Goal: Task Accomplishment & Management: Manage account settings

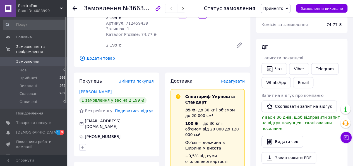
scroll to position [84, 0]
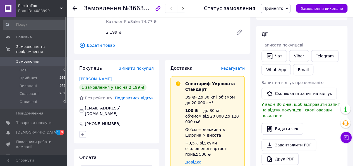
click at [93, 81] on link "Пилипенко елена" at bounding box center [95, 79] width 32 height 4
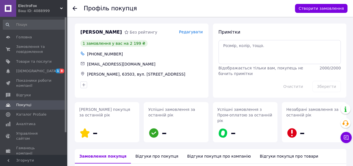
click at [189, 31] on span "Редагувати" at bounding box center [191, 32] width 24 height 4
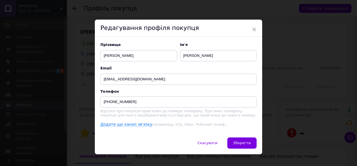
click at [255, 28] on span "×" at bounding box center [254, 29] width 5 height 9
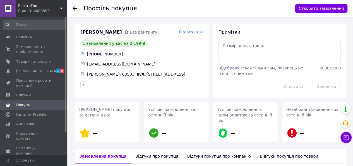
click at [75, 10] on icon at bounding box center [75, 8] width 4 height 4
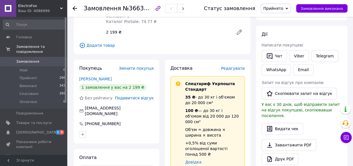
click at [53, 59] on span "0" at bounding box center [59, 61] width 15 height 5
